Goal: Task Accomplishment & Management: Manage account settings

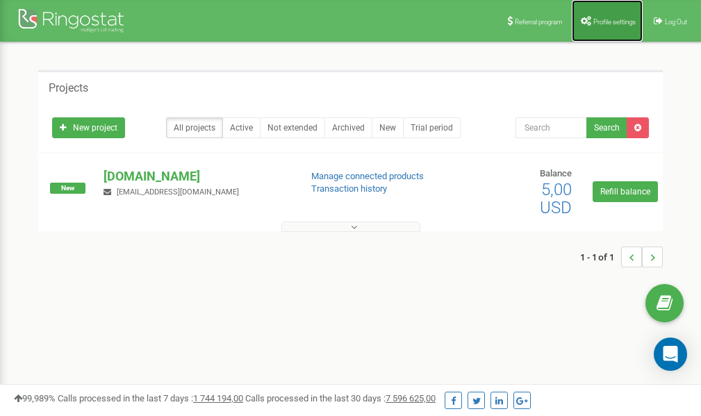
click at [609, 22] on span "Profile settings" at bounding box center [614, 22] width 42 height 8
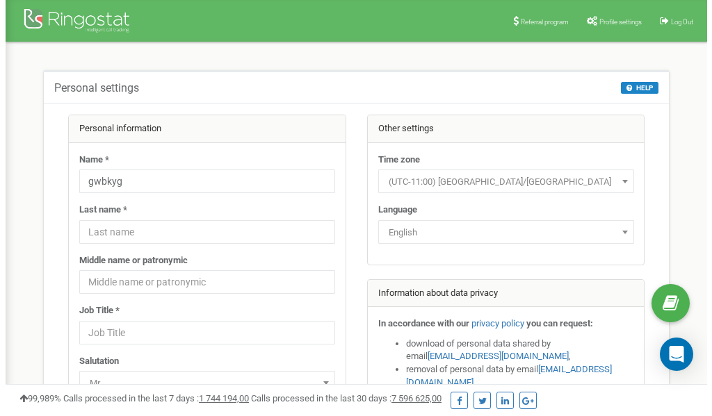
scroll to position [69, 0]
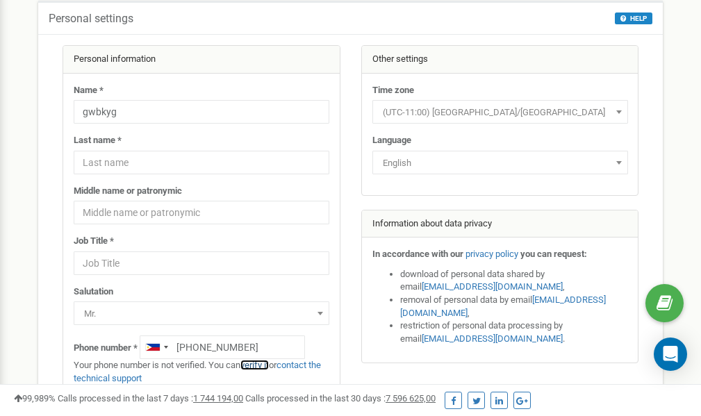
click at [261, 364] on link "verify it" at bounding box center [254, 365] width 28 height 10
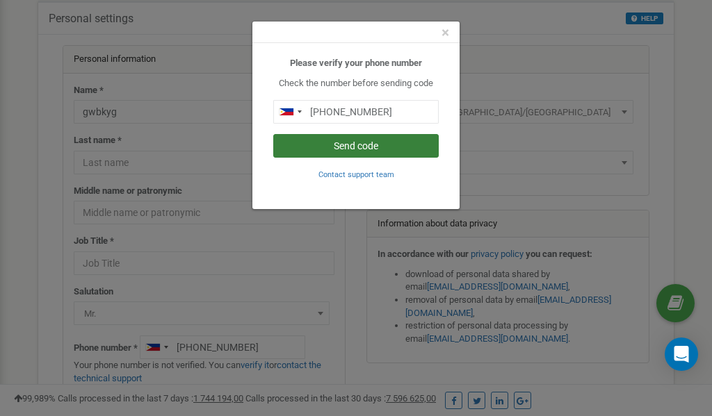
click at [370, 144] on button "Send code" at bounding box center [355, 146] width 165 height 24
